Goal: Task Accomplishment & Management: Use online tool/utility

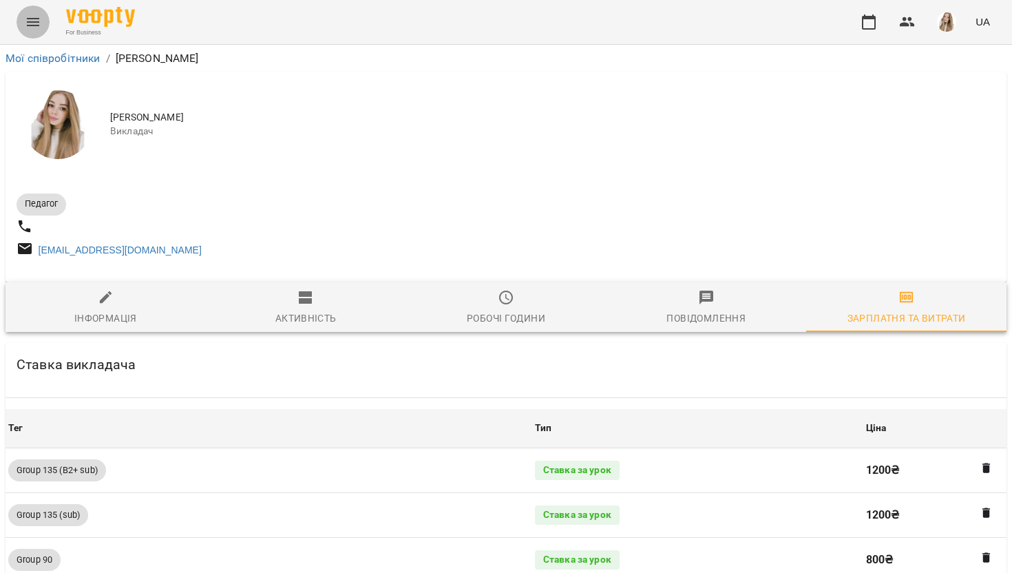
click at [28, 17] on icon "Menu" at bounding box center [33, 22] width 17 height 17
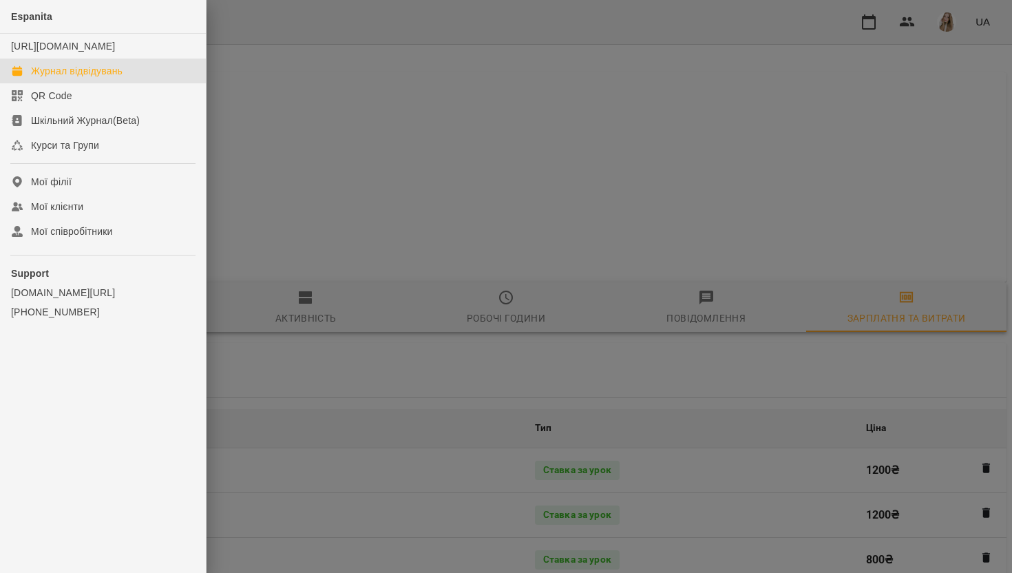
click at [35, 78] on div "Журнал відвідувань" at bounding box center [77, 71] width 92 height 14
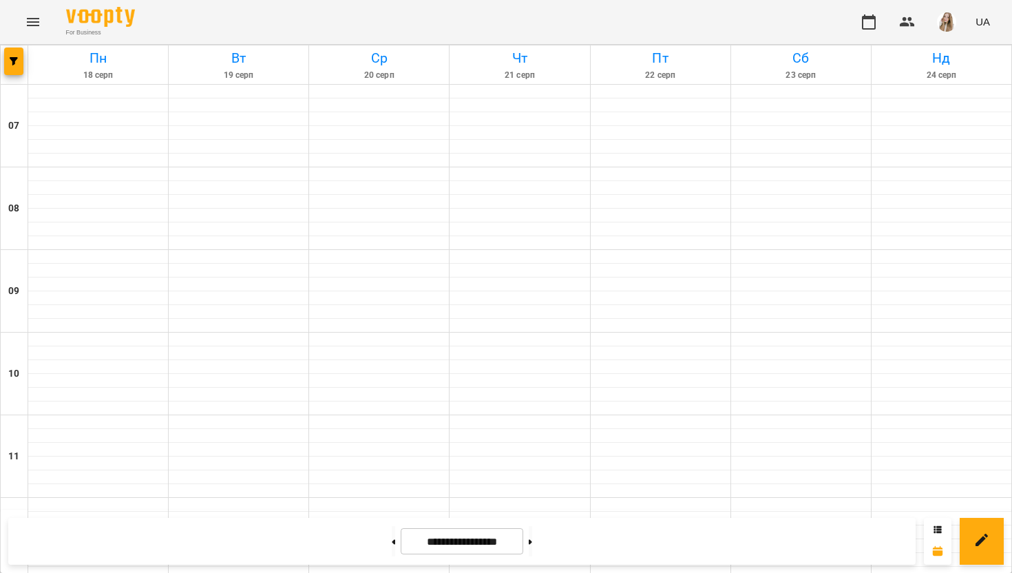
scroll to position [824, 0]
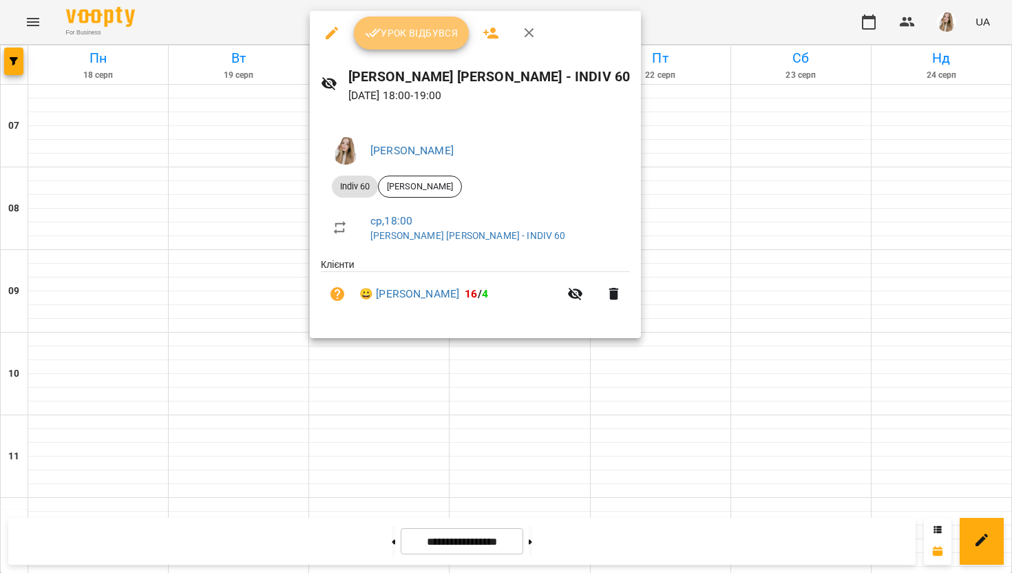
click at [400, 38] on span "Урок відбувся" at bounding box center [412, 33] width 94 height 17
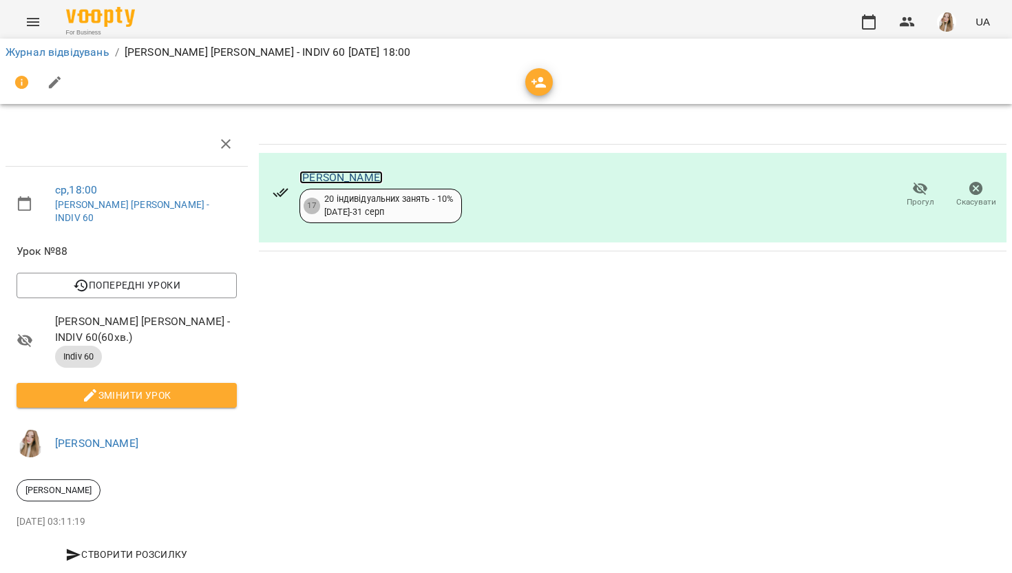
click at [365, 173] on link "[PERSON_NAME]" at bounding box center [340, 177] width 83 height 13
click at [943, 21] on img "button" at bounding box center [946, 21] width 19 height 19
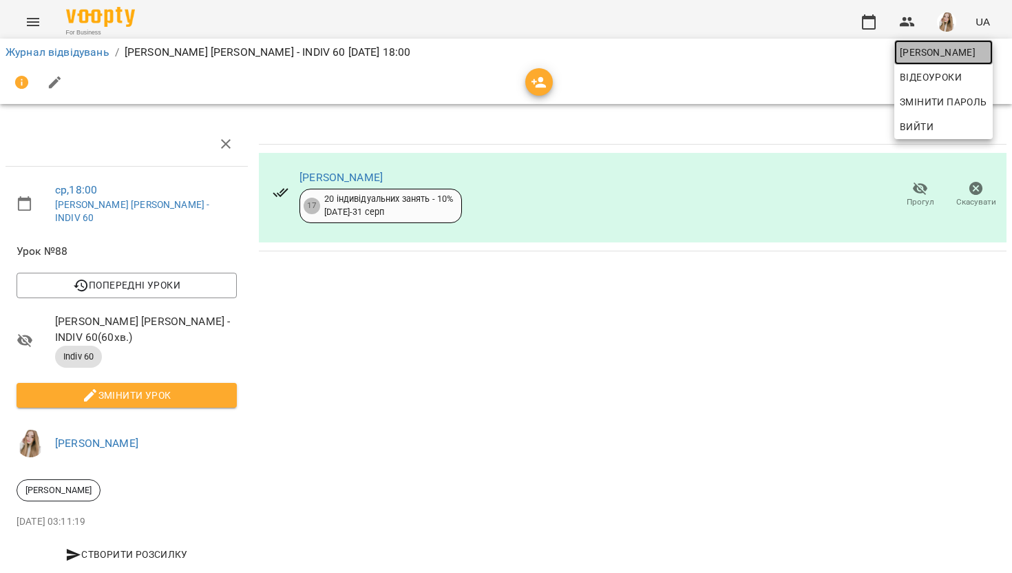
click at [934, 50] on span "[PERSON_NAME]" at bounding box center [942, 52] width 87 height 17
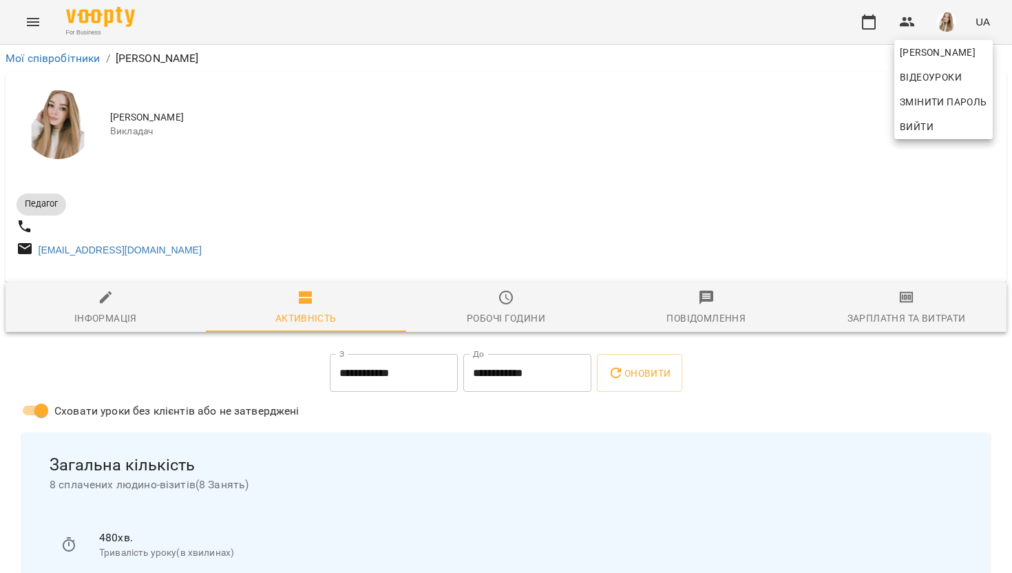
click at [921, 312] on div at bounding box center [506, 286] width 1012 height 573
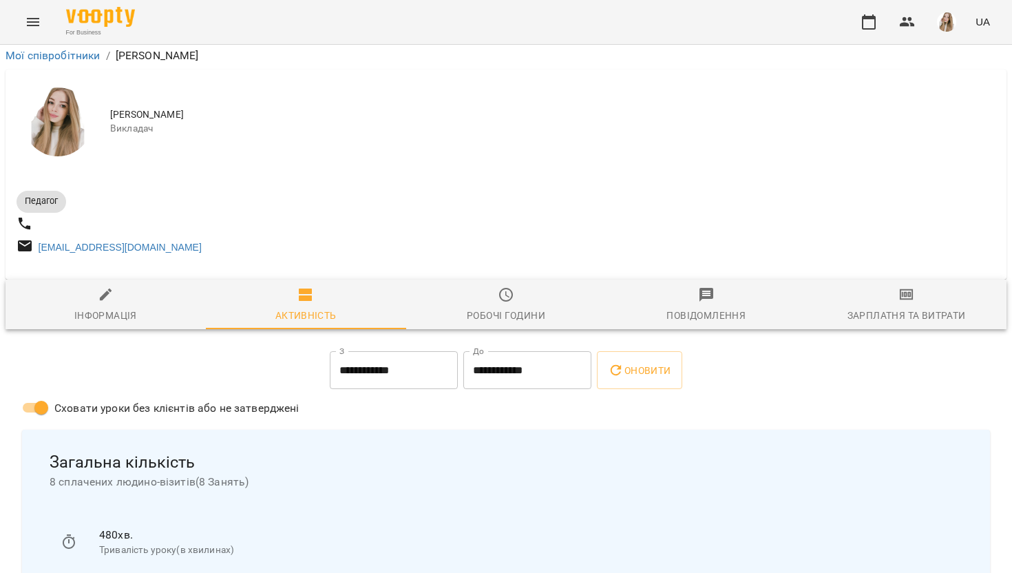
scroll to position [129, 0]
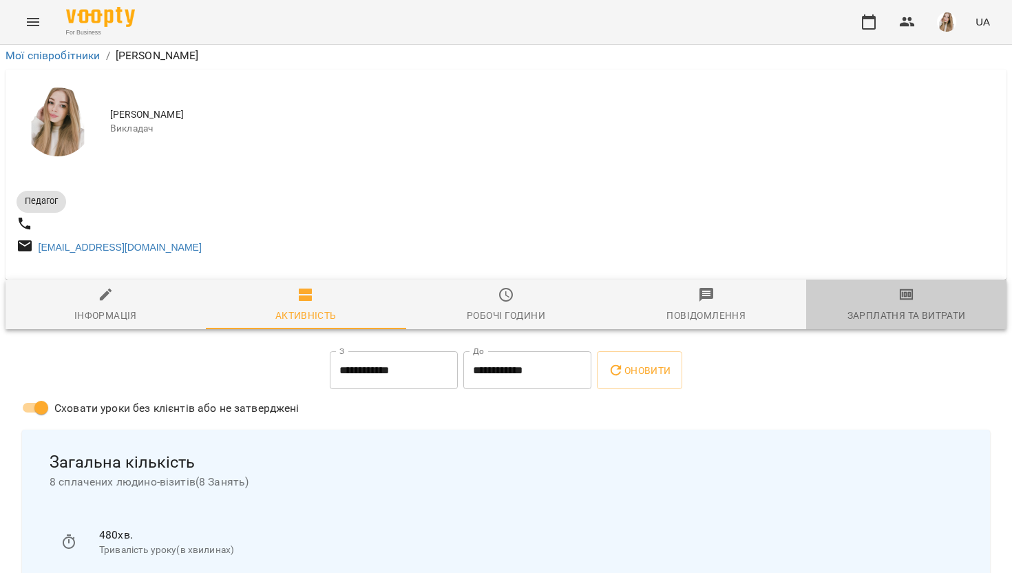
click at [912, 286] on icon "button" at bounding box center [906, 294] width 17 height 17
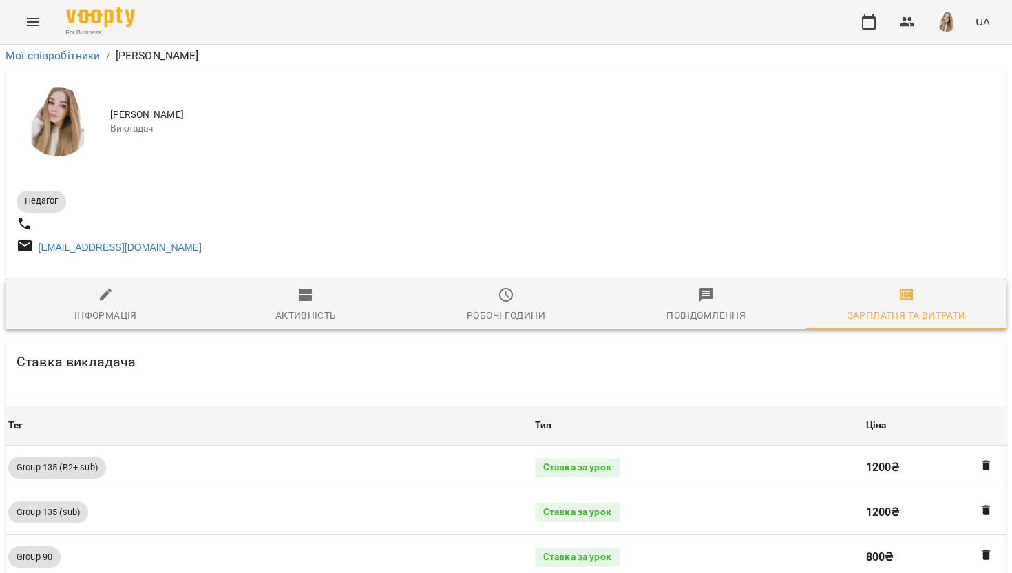
scroll to position [1574, 0]
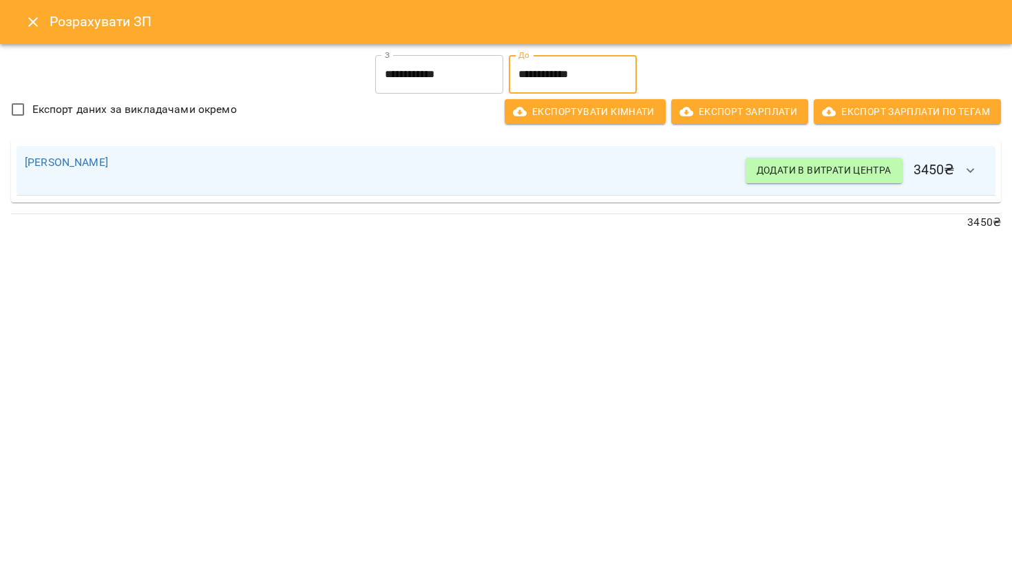
click at [579, 59] on input "**********" at bounding box center [573, 74] width 128 height 39
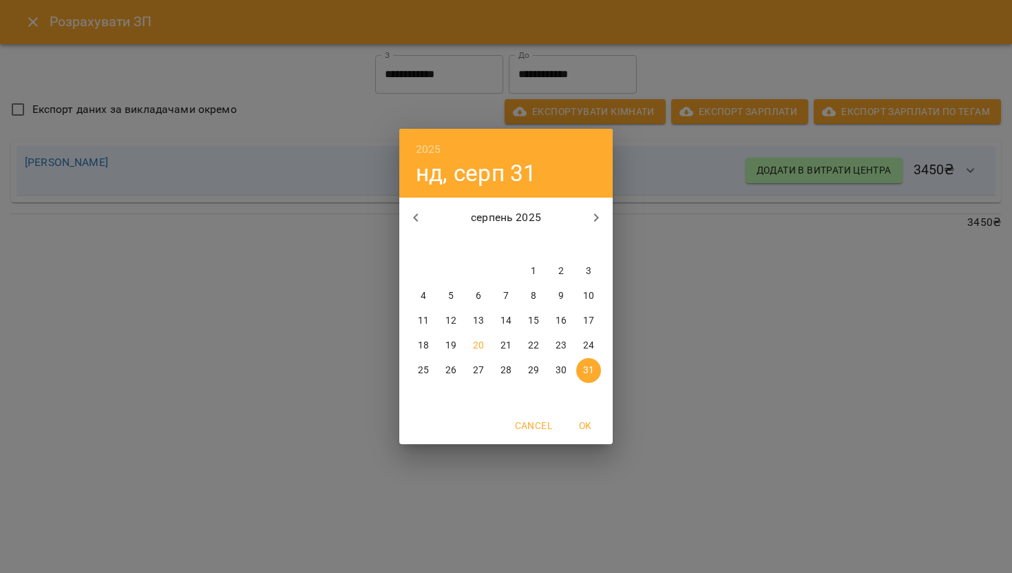
click at [446, 77] on div "2025 нд, серп [DATE] вт ср чт пт сб нд 28 29 30 31 1 2 3 4 5 6 7 8 9 10 11 12 1…" at bounding box center [506, 286] width 1012 height 573
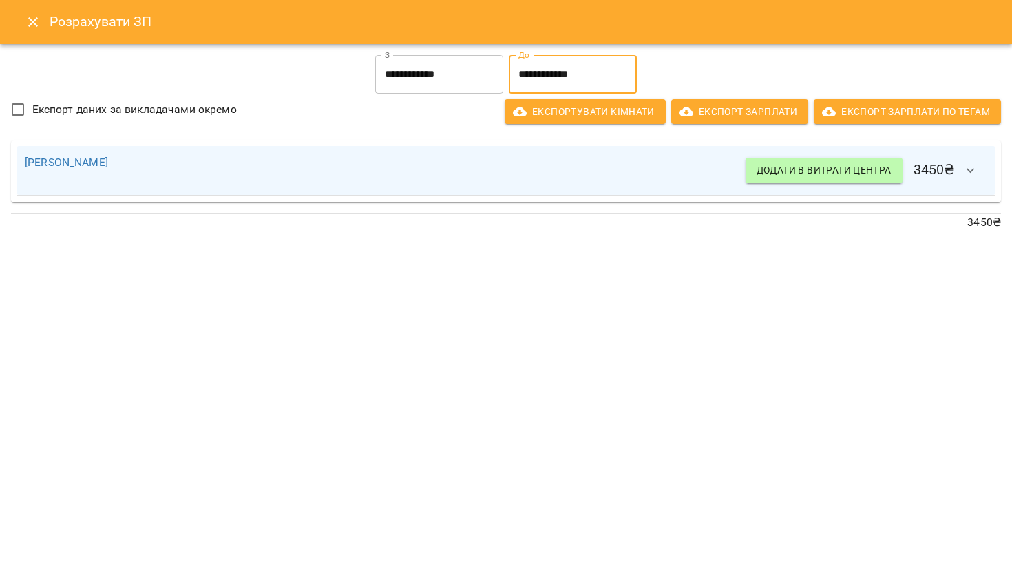
click at [446, 77] on input "**********" at bounding box center [439, 74] width 128 height 39
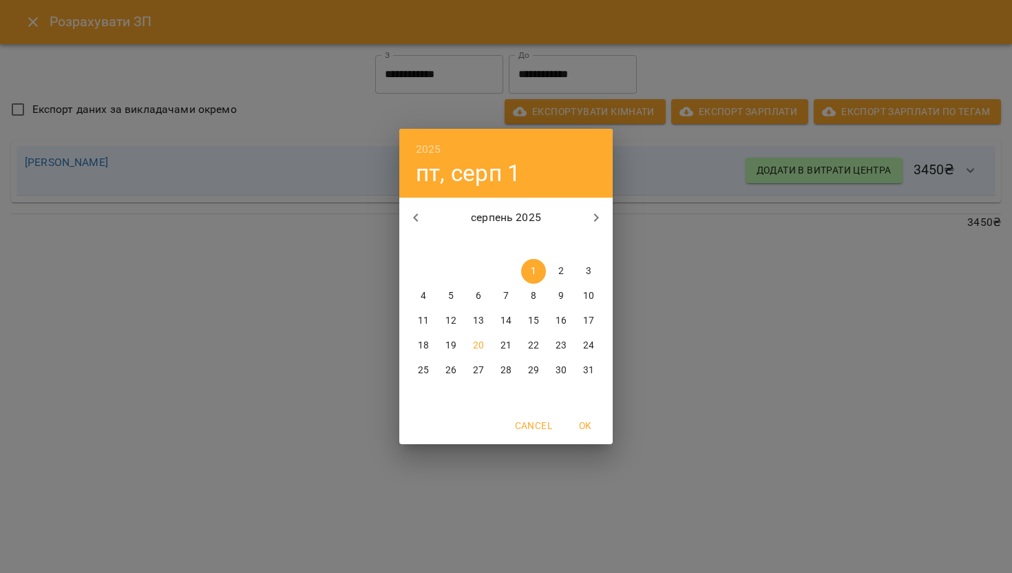
click at [562, 323] on p "16" at bounding box center [560, 321] width 11 height 14
type input "**********"
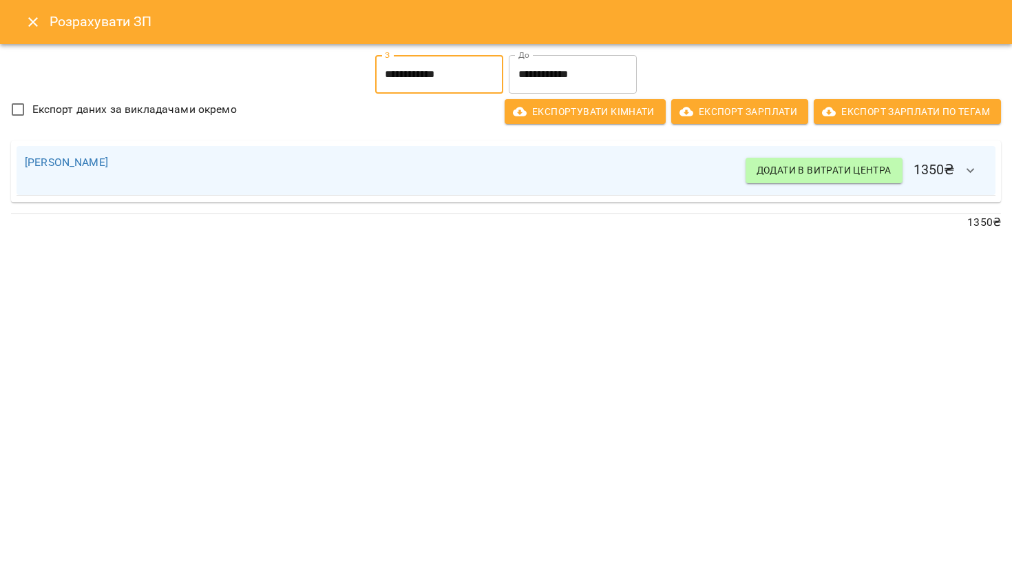
click at [573, 79] on input "**********" at bounding box center [573, 74] width 128 height 39
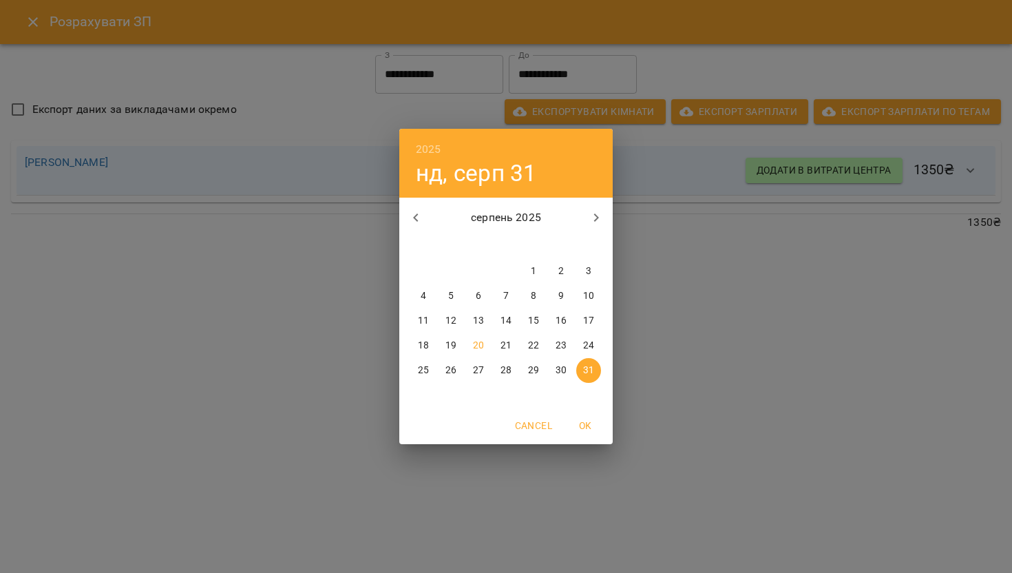
click at [592, 423] on span "OK" at bounding box center [584, 425] width 33 height 17
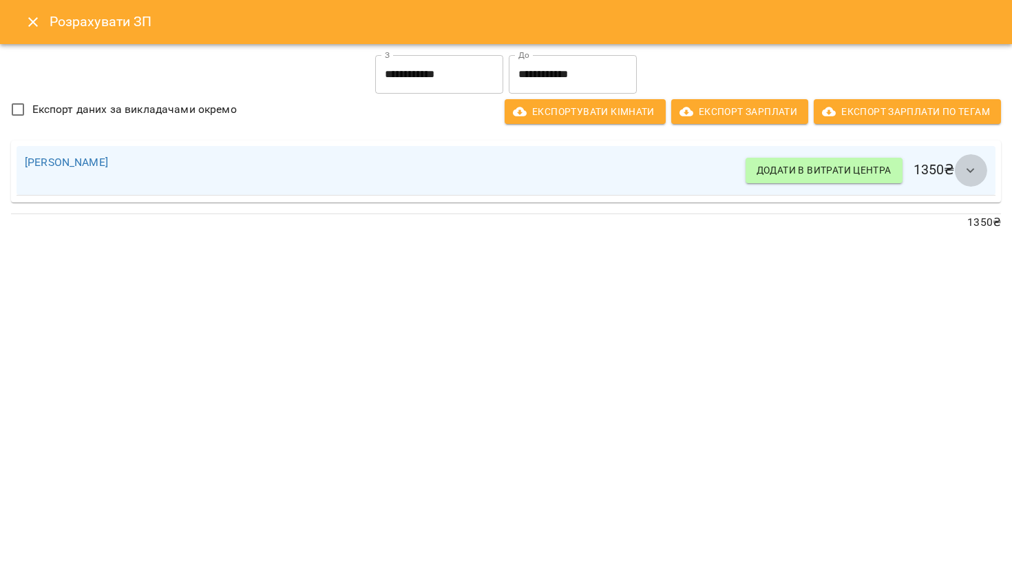
click at [967, 162] on icon "button" at bounding box center [970, 170] width 17 height 17
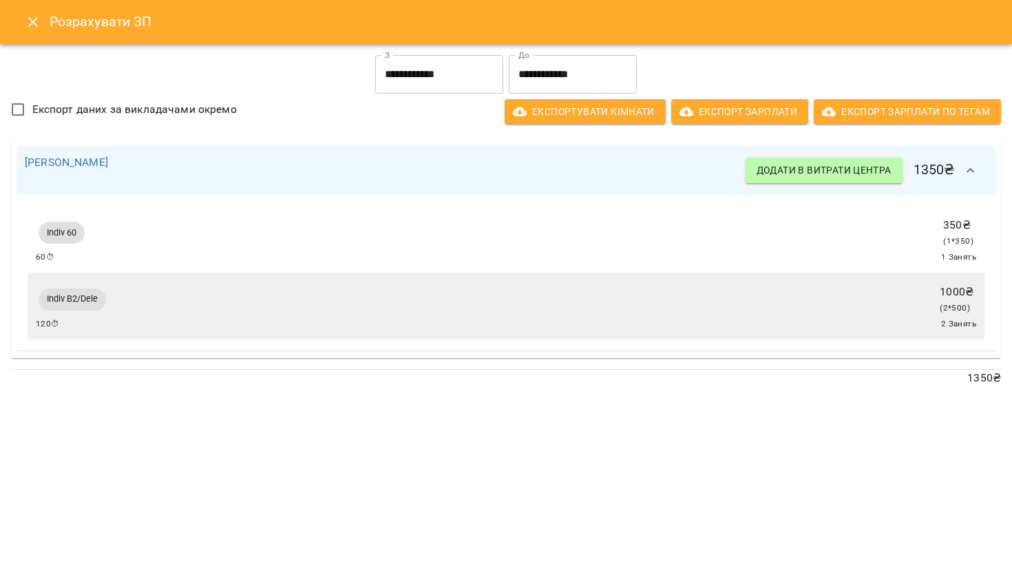
click at [23, 32] on button "Close" at bounding box center [33, 22] width 33 height 33
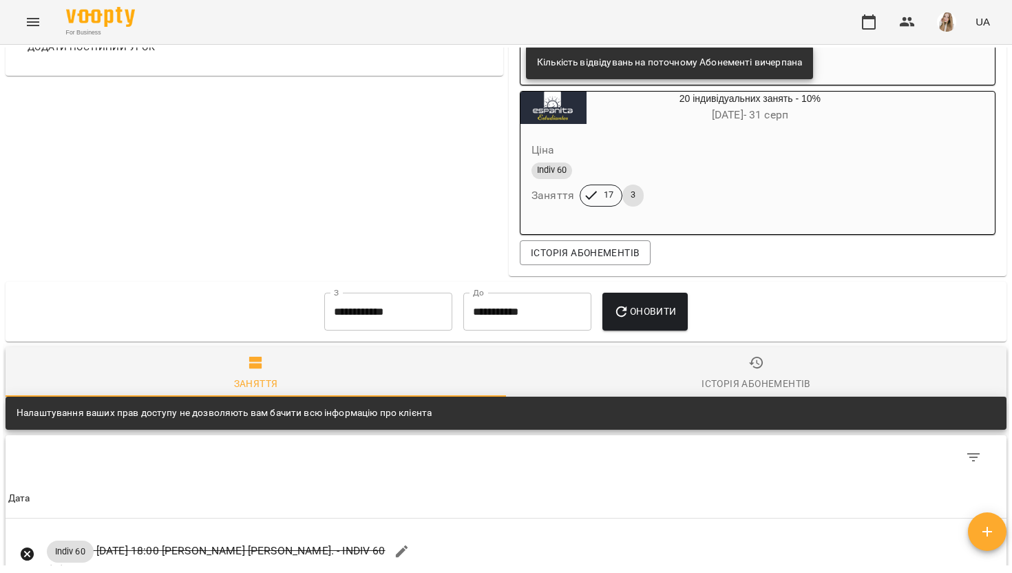
scroll to position [1055, 0]
